Goal: Task Accomplishment & Management: Manage account settings

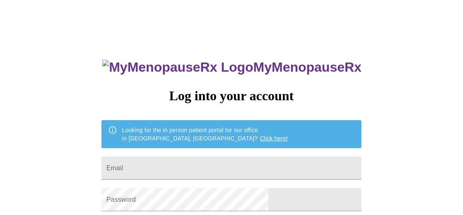
type input "mkbaskerville@gmail.com"
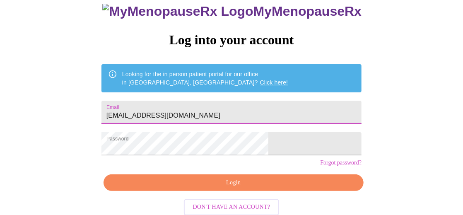
scroll to position [73, 0]
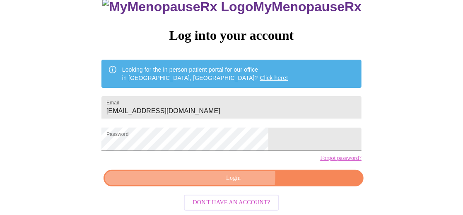
click at [236, 177] on span "Login" at bounding box center [233, 178] width 241 height 10
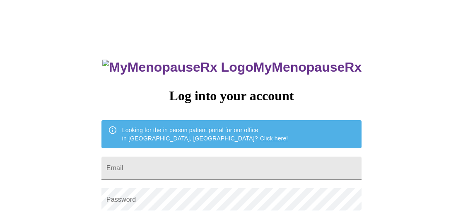
type input "[EMAIL_ADDRESS][DOMAIN_NAME]"
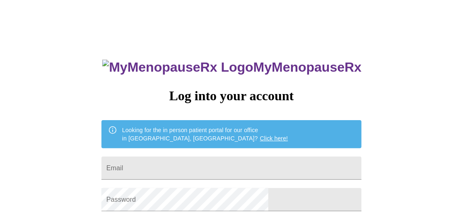
type input "[EMAIL_ADDRESS][DOMAIN_NAME]"
